Goal: Transaction & Acquisition: Purchase product/service

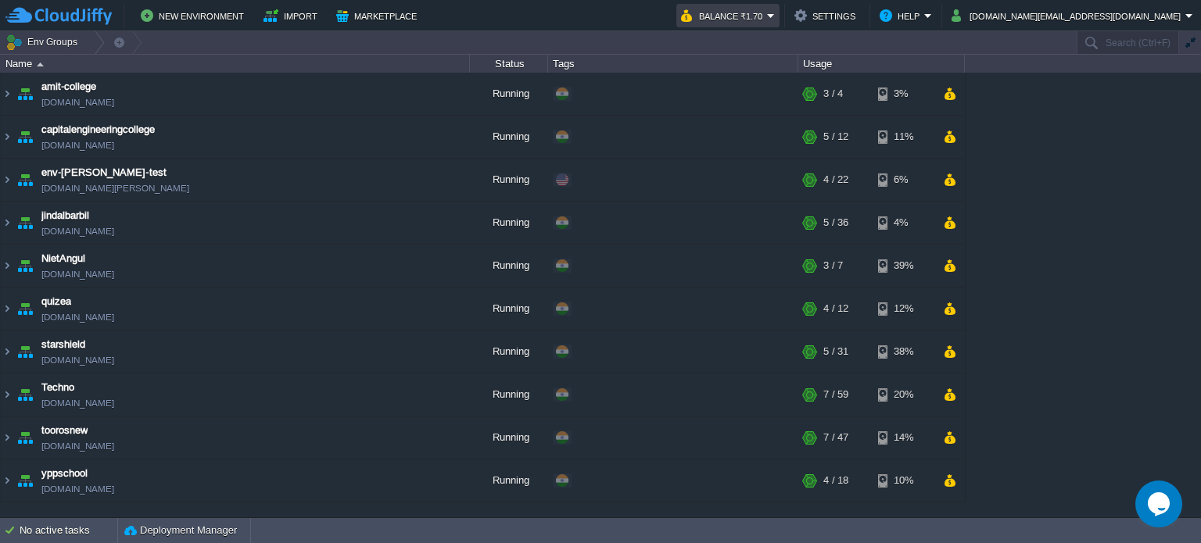
click at [775, 18] on em "Balance ₹1.70" at bounding box center [728, 15] width 94 height 19
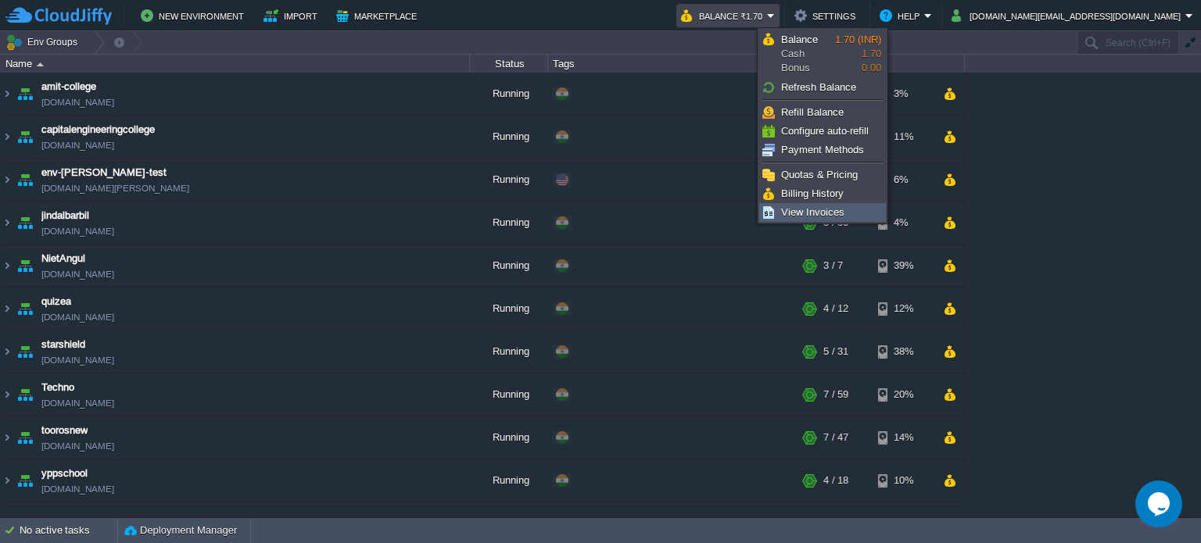
click at [800, 210] on span "View Invoices" at bounding box center [812, 212] width 63 height 12
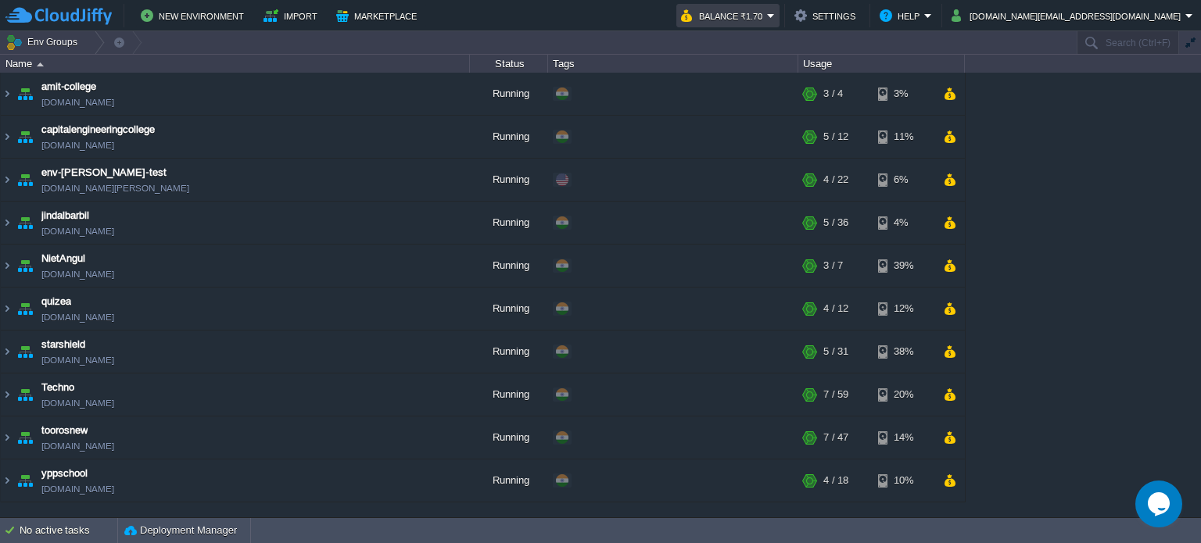
click at [775, 15] on em "Balance ₹1.70" at bounding box center [728, 15] width 94 height 19
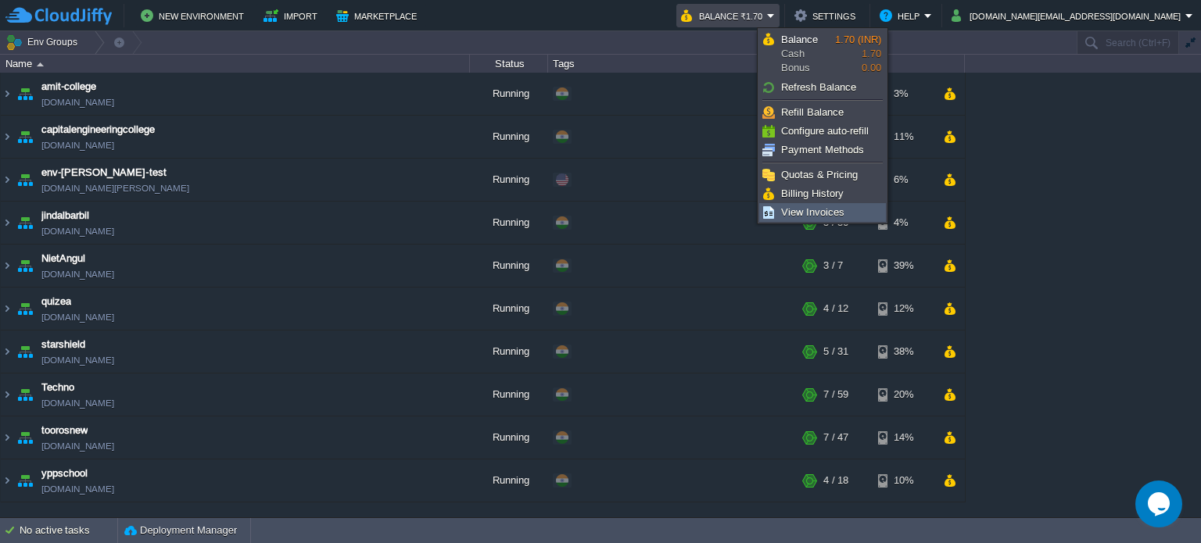
click at [794, 206] on span "View Invoices" at bounding box center [812, 212] width 63 height 12
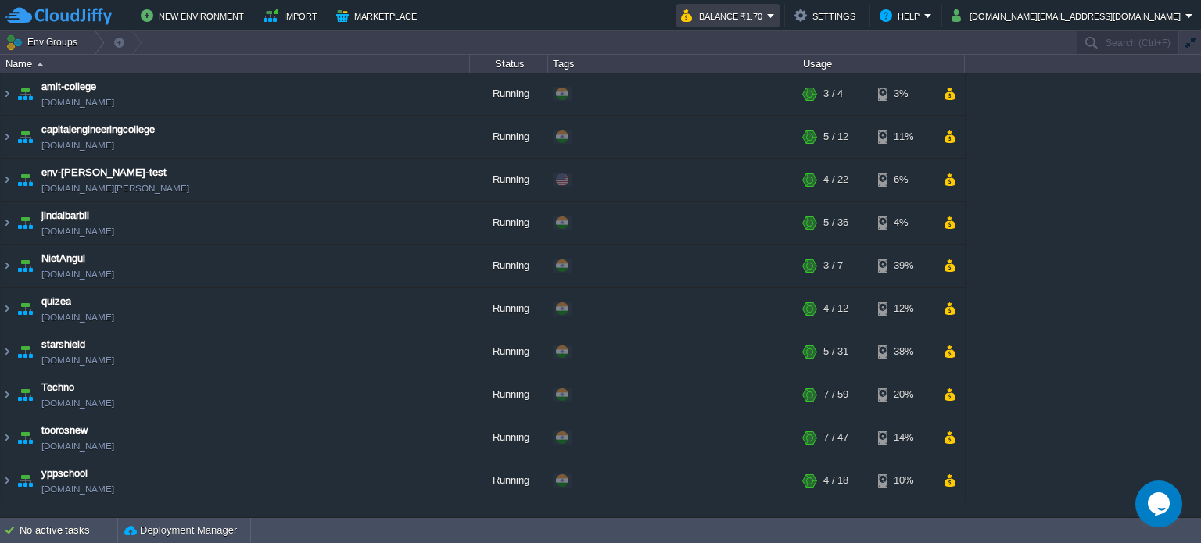
click at [775, 17] on em "Balance ₹1.70" at bounding box center [728, 15] width 94 height 19
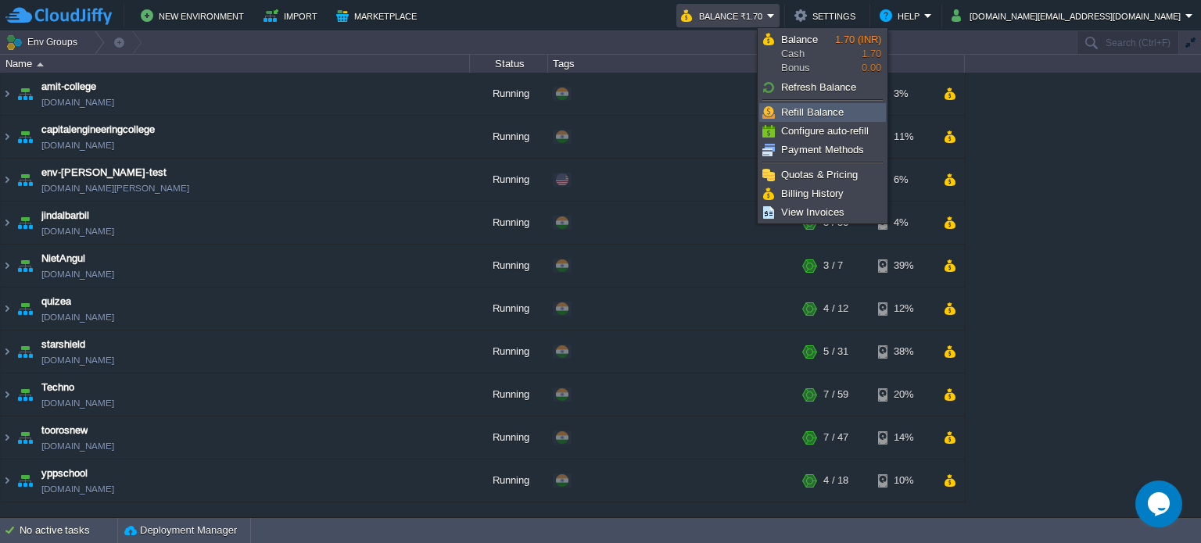
click at [828, 112] on span "Refill Balance" at bounding box center [812, 112] width 63 height 12
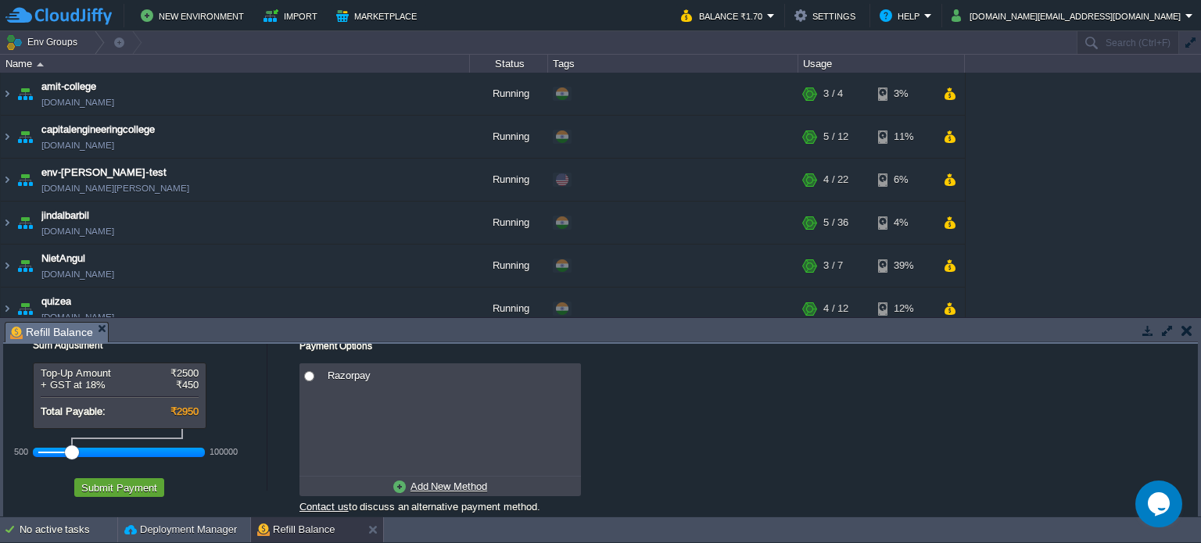
scroll to position [36, 0]
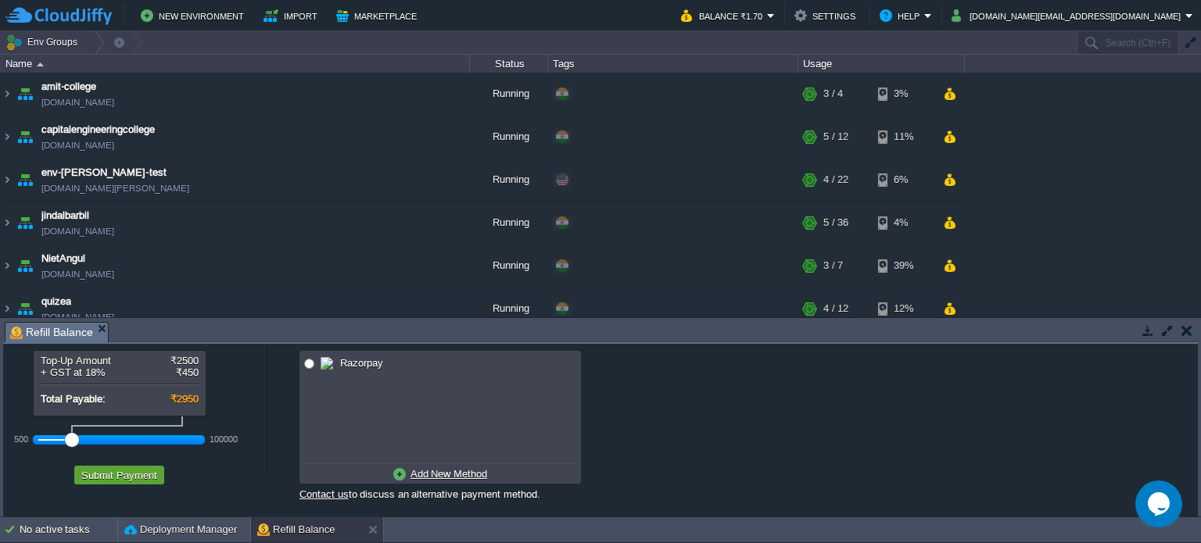
click at [56, 433] on div at bounding box center [119, 440] width 162 height 14
click at [419, 471] on u "Add New Method" at bounding box center [448, 474] width 77 height 12
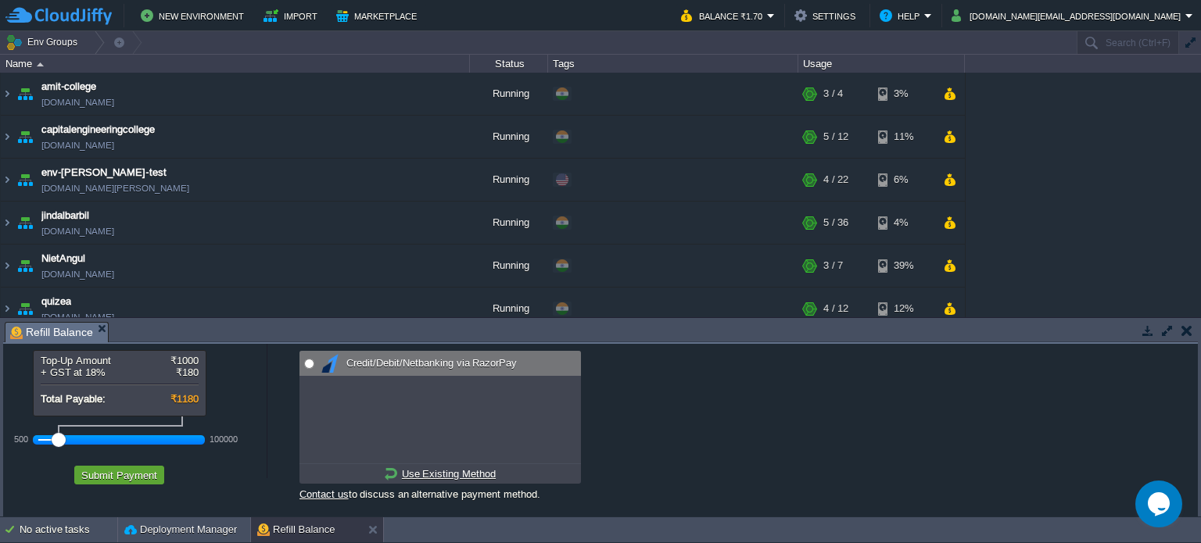
radio input "true"
click at [382, 357] on span "Credit/Debit/Netbanking via RazorPay" at bounding box center [429, 363] width 174 height 12
click at [121, 468] on button "Submit Payment" at bounding box center [119, 475] width 85 height 14
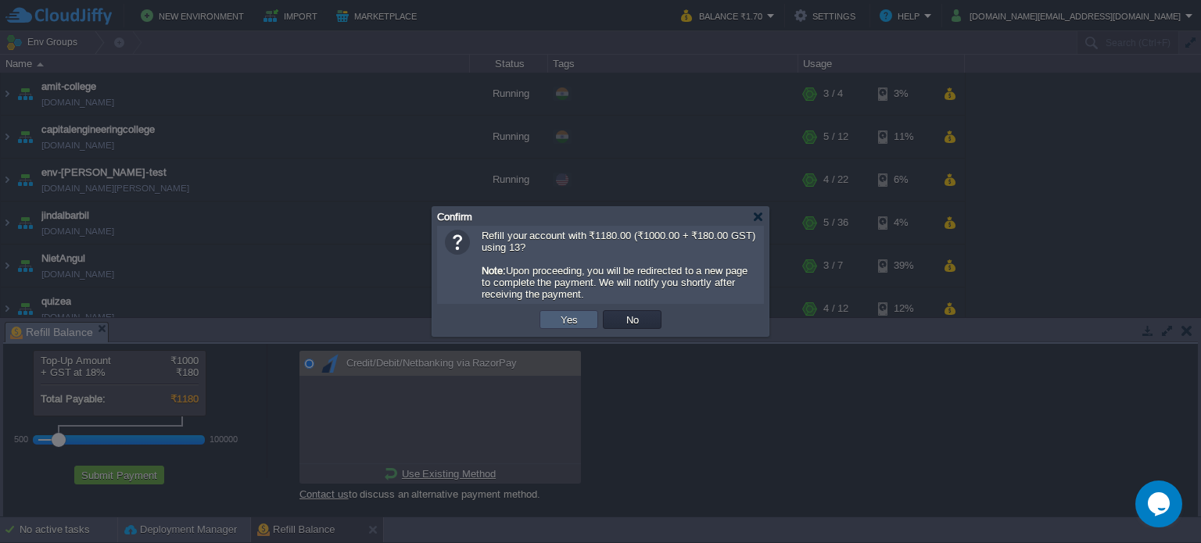
click at [575, 321] on button "Yes" at bounding box center [569, 320] width 27 height 14
